Goal: Task Accomplishment & Management: Manage account settings

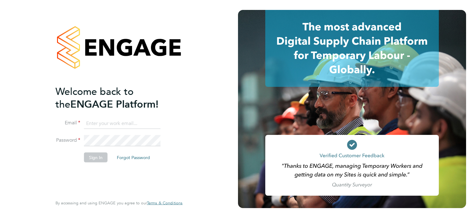
type input "michael.leslie@hmsworks.co.uk"
click at [100, 154] on button "Sign In" at bounding box center [96, 157] width 24 height 10
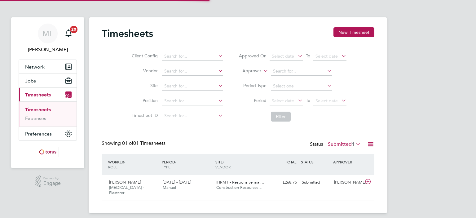
scroll to position [15, 54]
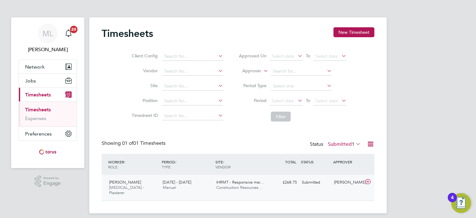
click at [165, 184] on span "[DATE] - [DATE]" at bounding box center [177, 181] width 28 height 5
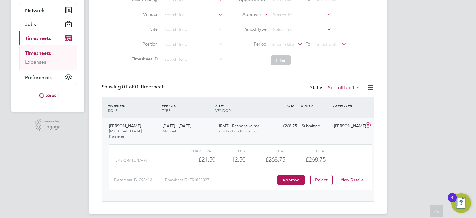
click at [346, 177] on link "View Details" at bounding box center [351, 179] width 23 height 5
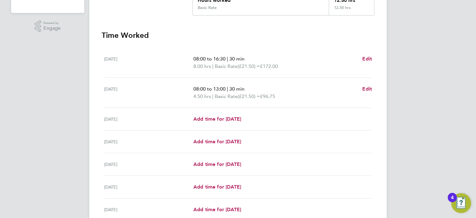
scroll to position [211, 0]
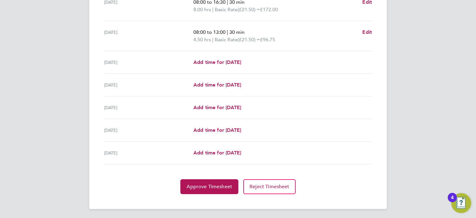
click at [208, 176] on section "Time Worked Mon 22 Sep 08:00 to 16:30 | 30 min 8.00 hrs | Basic Rate (£21.50) =…" at bounding box center [238, 84] width 272 height 220
click at [208, 187] on span "Approve Timesheet" at bounding box center [209, 186] width 46 height 6
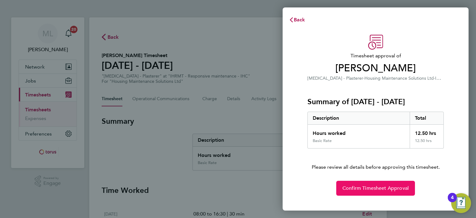
click at [345, 186] on span "Confirm Timesheet Approval" at bounding box center [375, 188] width 66 height 6
